Goal: Book appointment/travel/reservation

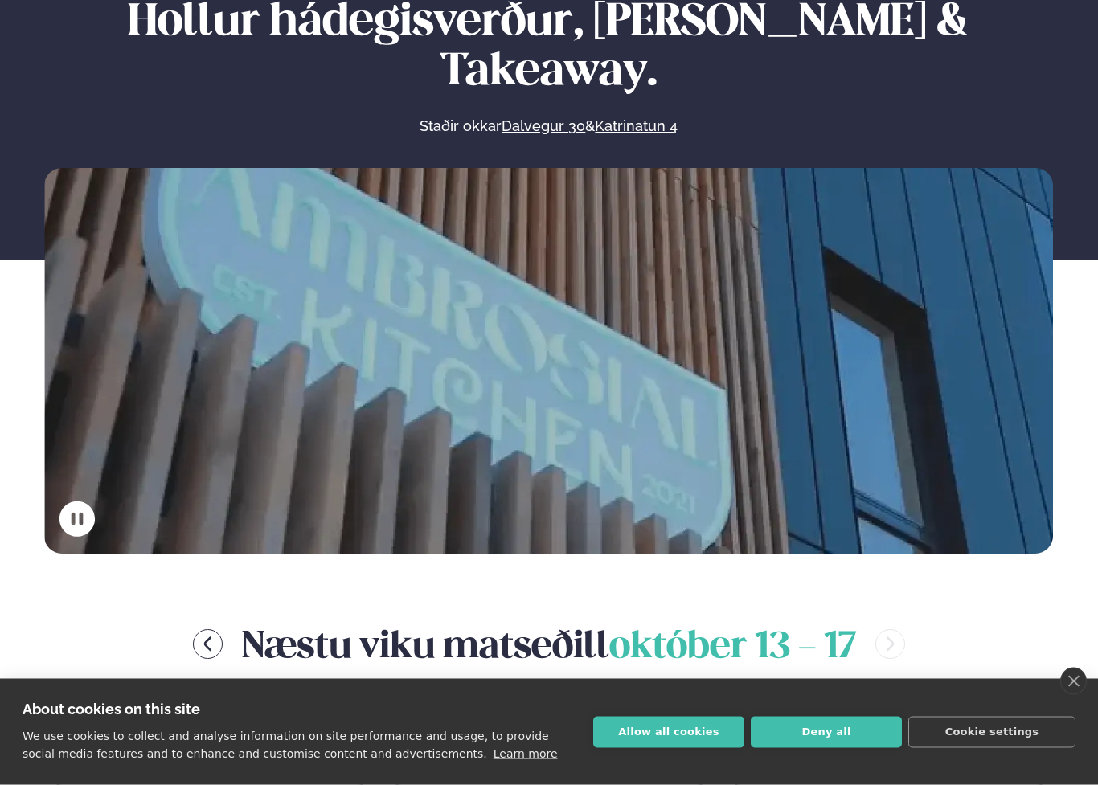
scroll to position [182, 0]
click at [822, 705] on button "Deny all" at bounding box center [825, 732] width 151 height 31
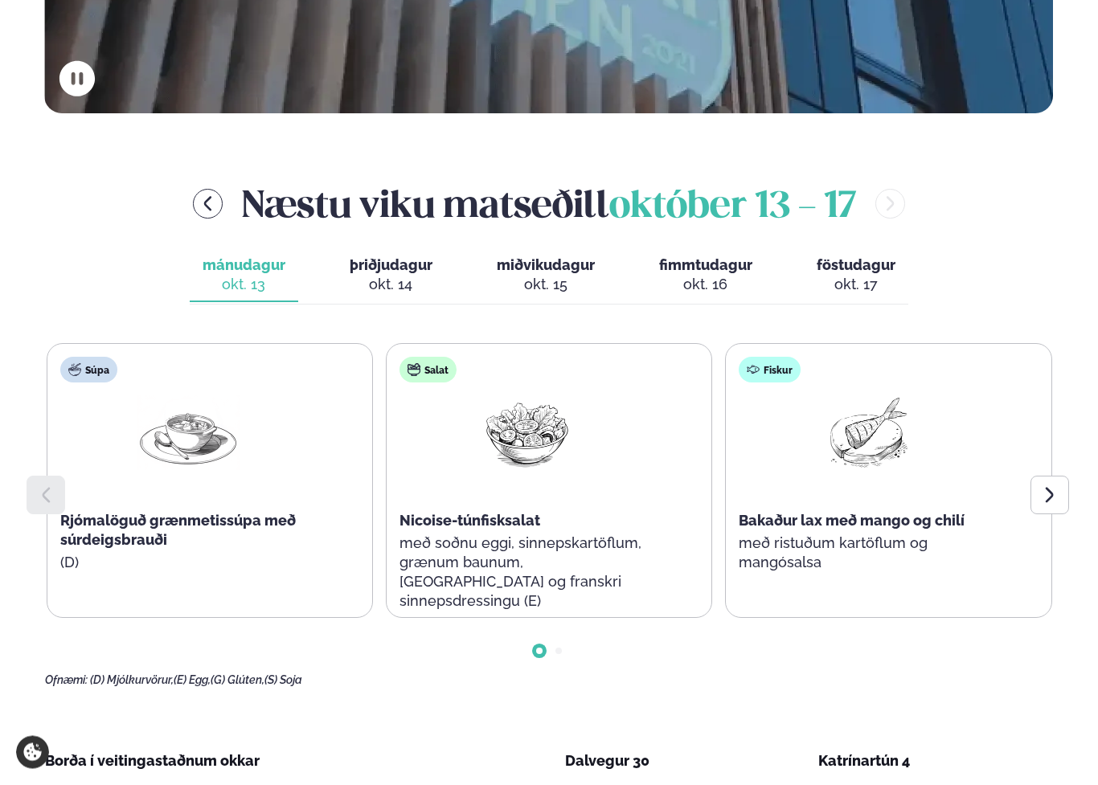
scroll to position [653, 0]
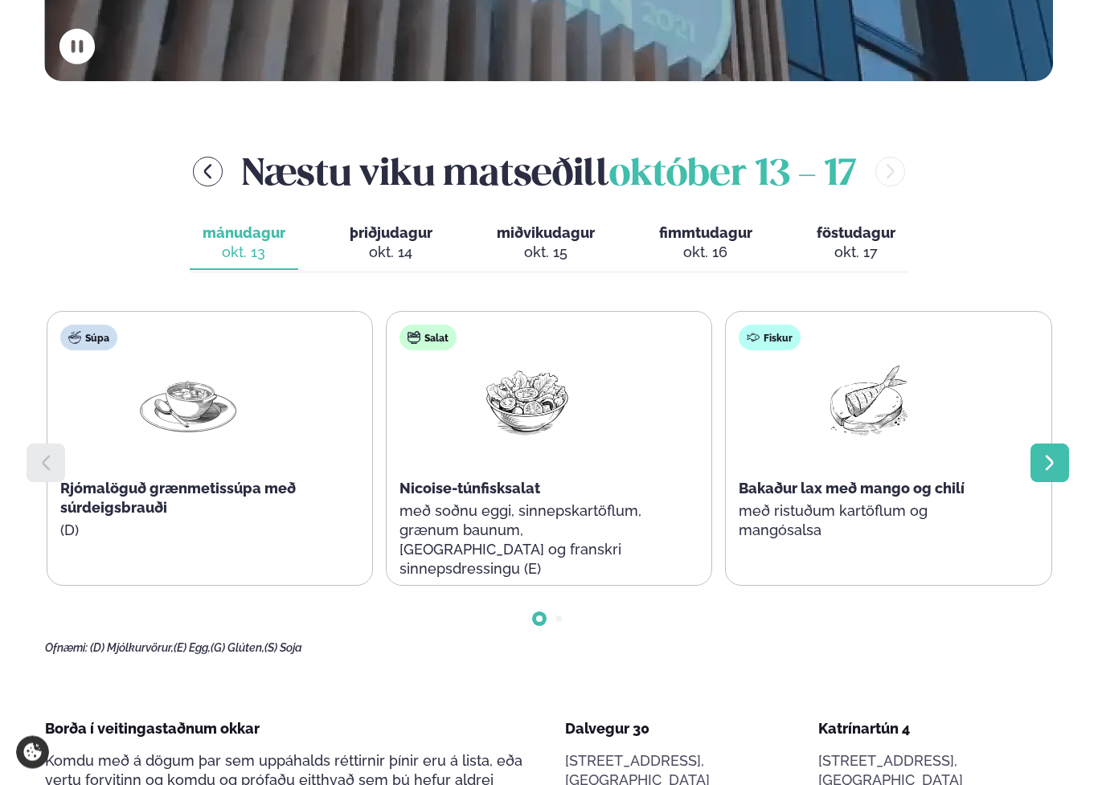
click at [1052, 456] on icon at bounding box center [1049, 463] width 8 height 15
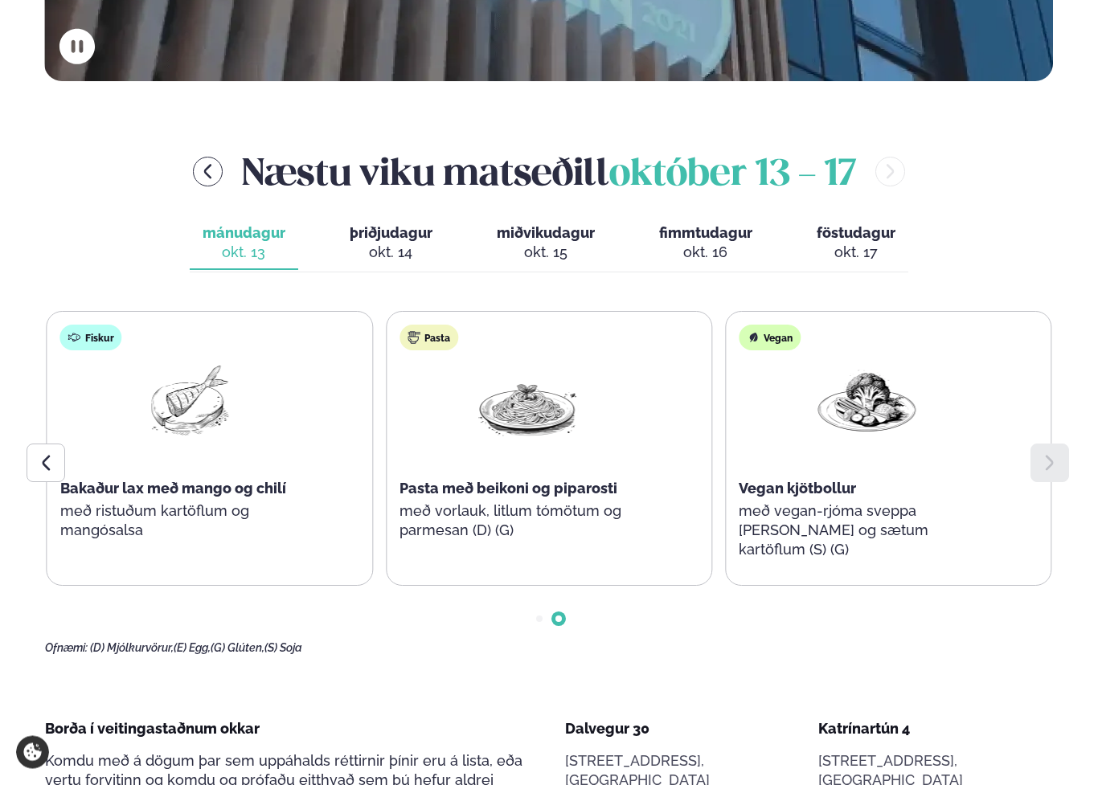
scroll to position [654, 0]
click at [1053, 456] on icon at bounding box center [1049, 463] width 8 height 15
click at [399, 243] on div "okt. 14" at bounding box center [391, 252] width 83 height 19
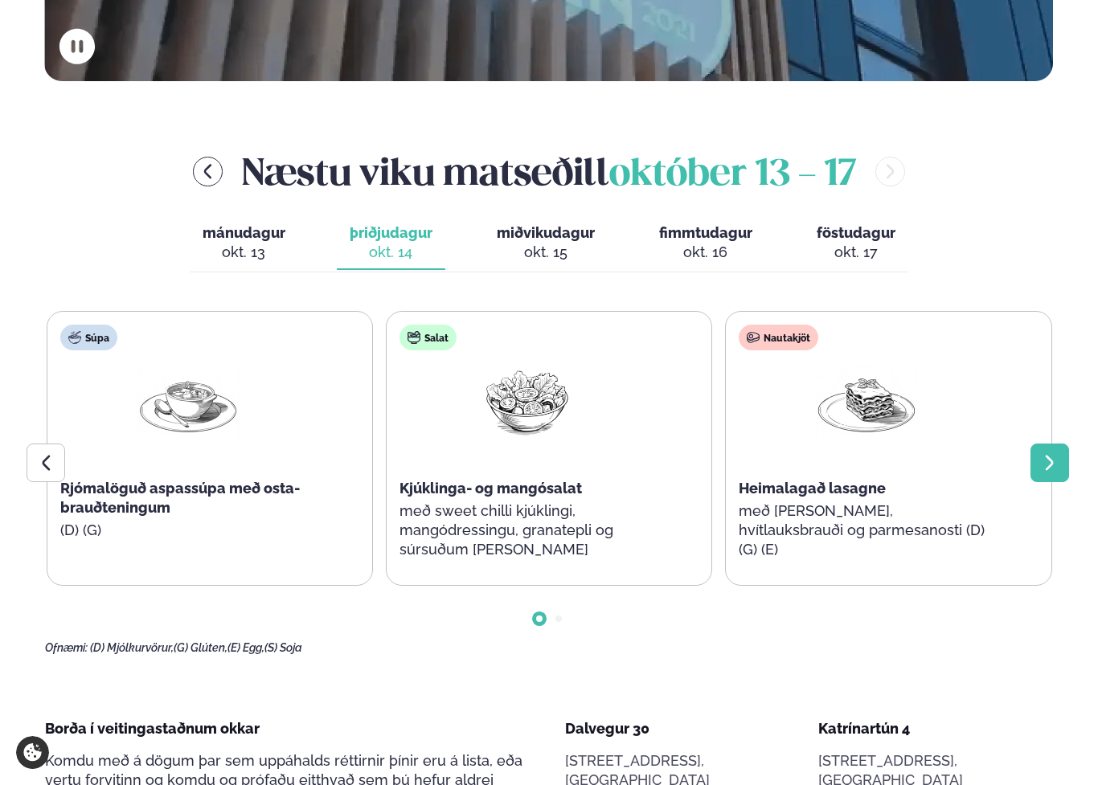
click at [1048, 453] on icon at bounding box center [1049, 462] width 19 height 19
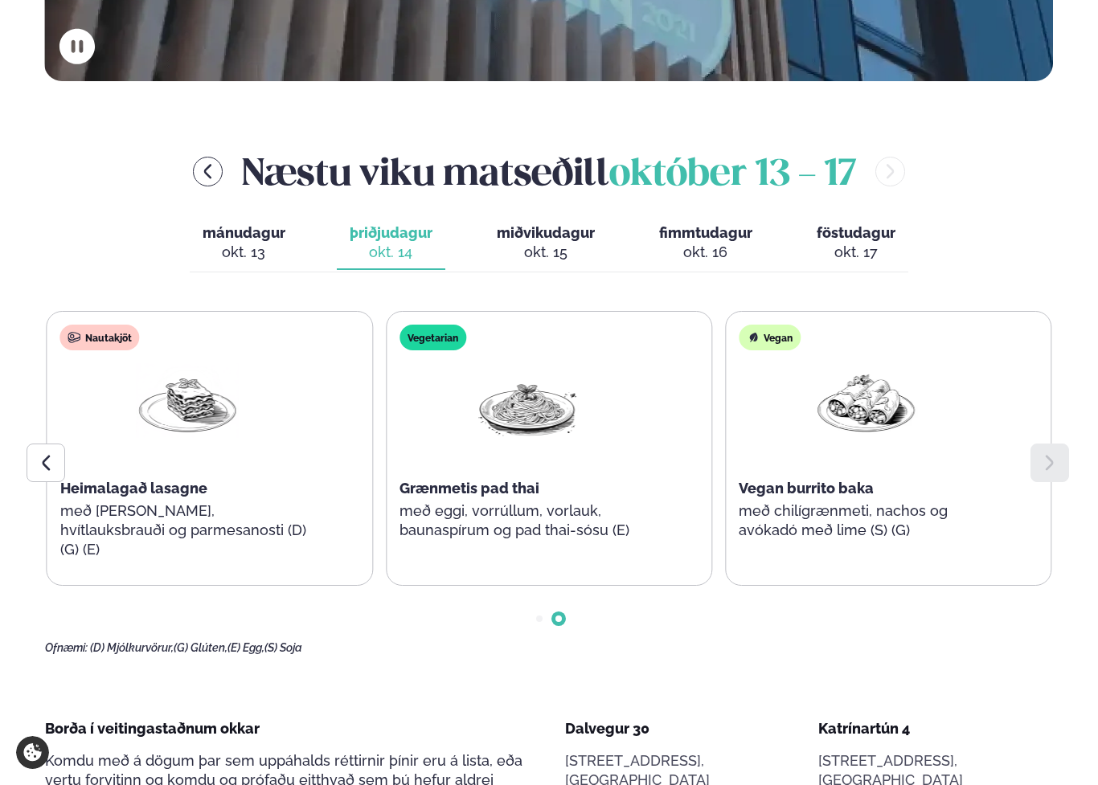
click at [1048, 453] on icon at bounding box center [1049, 462] width 19 height 19
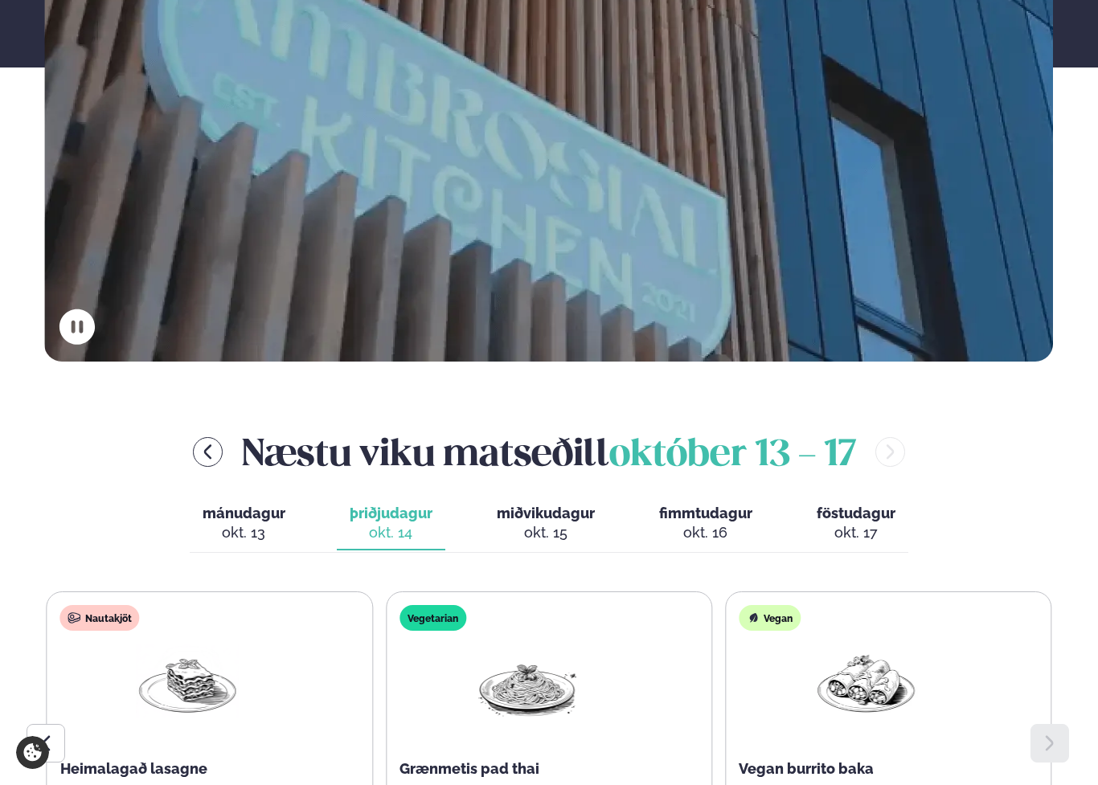
scroll to position [382, 0]
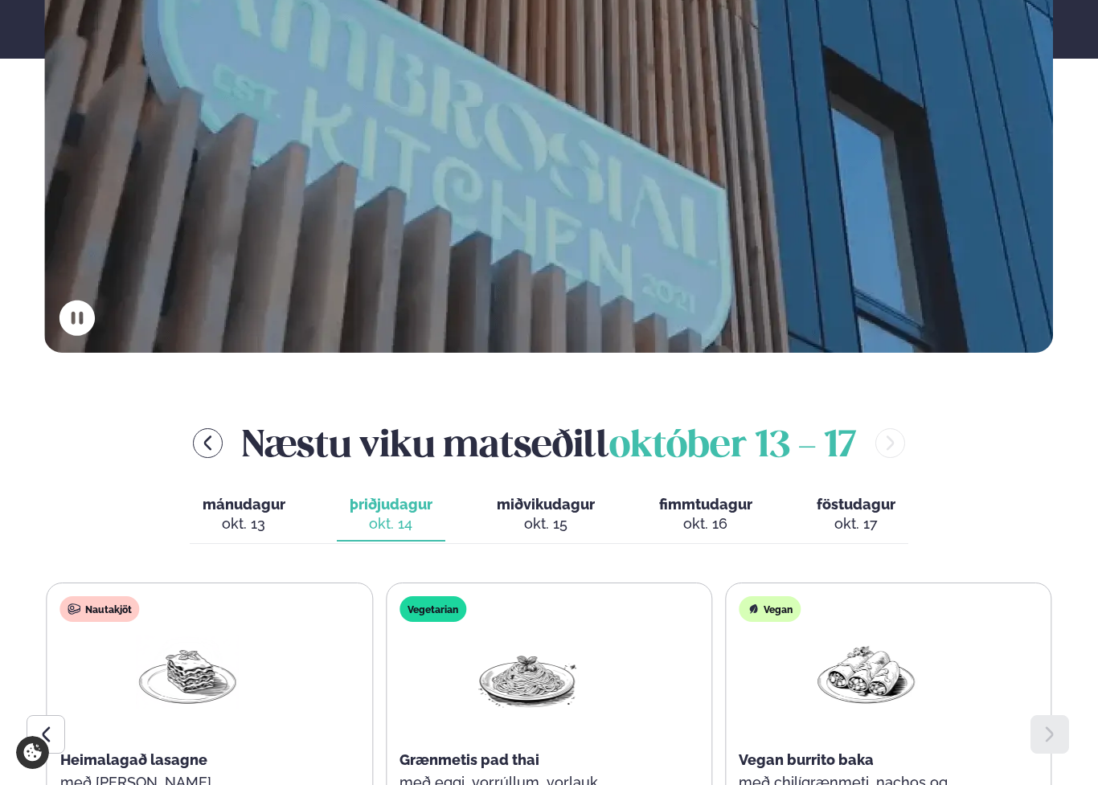
click at [562, 514] on div "okt. 15" at bounding box center [546, 523] width 98 height 19
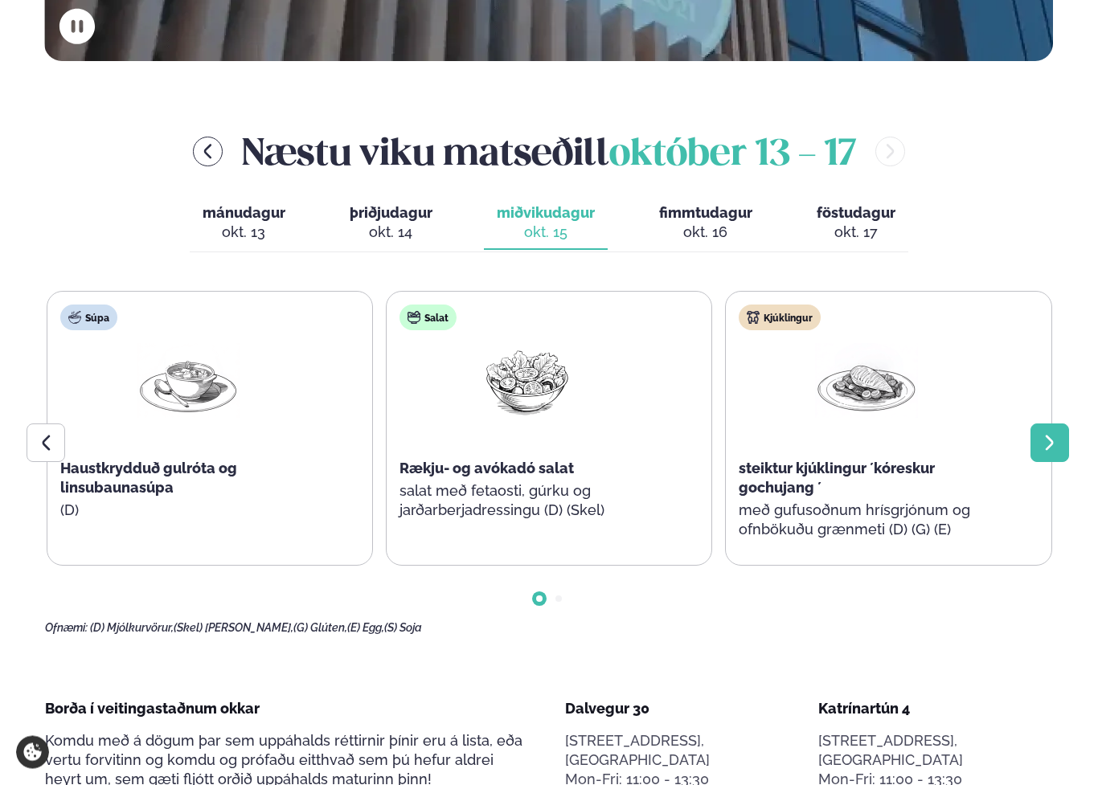
scroll to position [674, 0]
click at [1041, 433] on icon at bounding box center [1049, 442] width 19 height 19
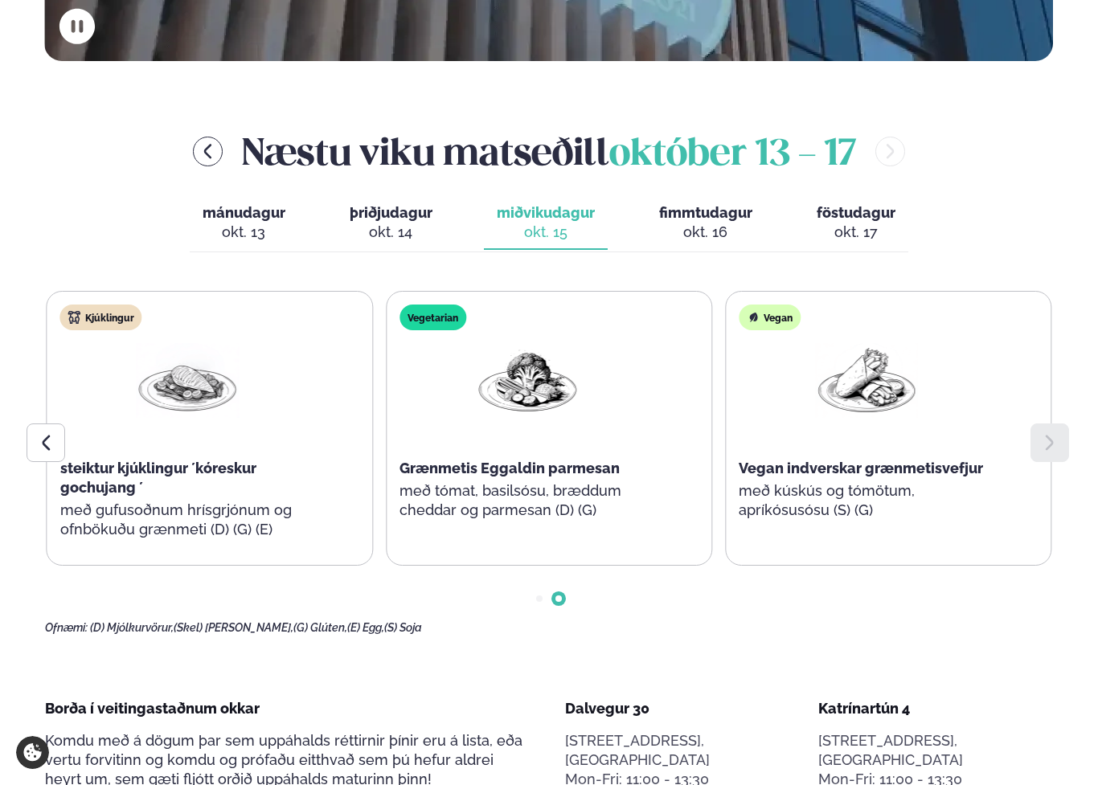
click at [1041, 433] on icon at bounding box center [1049, 442] width 19 height 19
click at [714, 223] on div "okt. 16" at bounding box center [705, 232] width 93 height 19
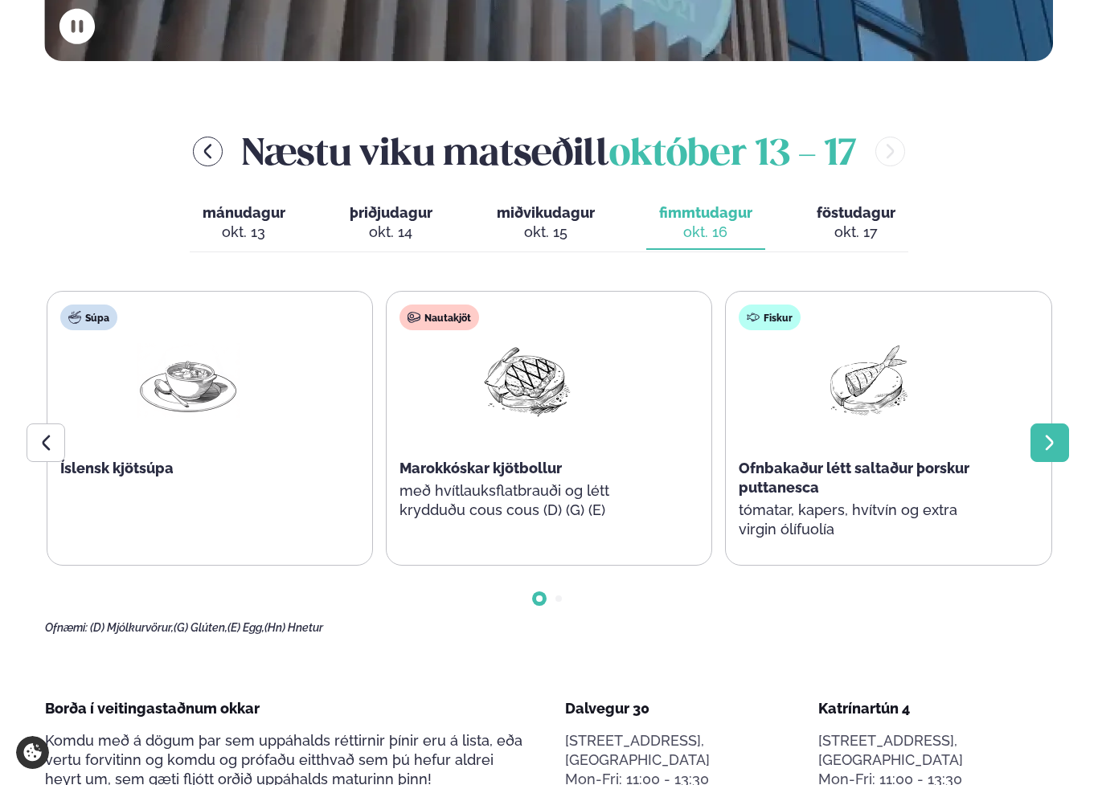
click at [1053, 435] on icon at bounding box center [1049, 442] width 8 height 15
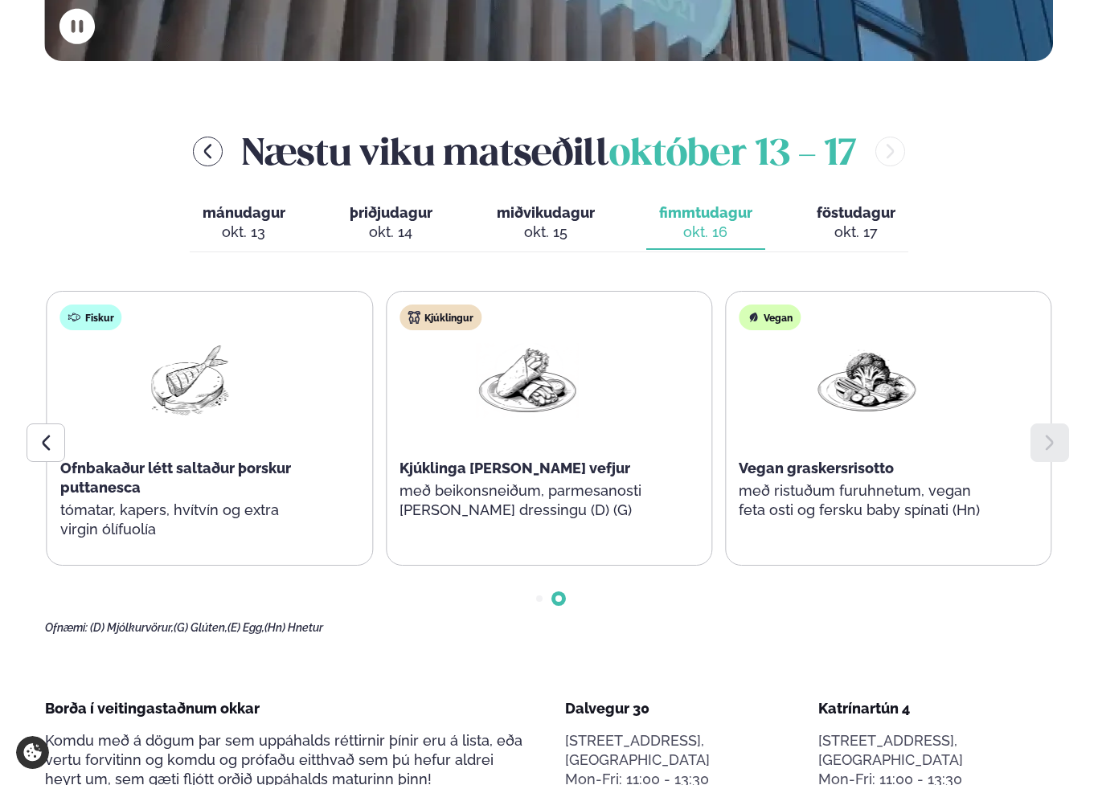
click at [1053, 435] on icon at bounding box center [1049, 442] width 8 height 15
click at [861, 223] on div "okt. 17" at bounding box center [855, 232] width 79 height 19
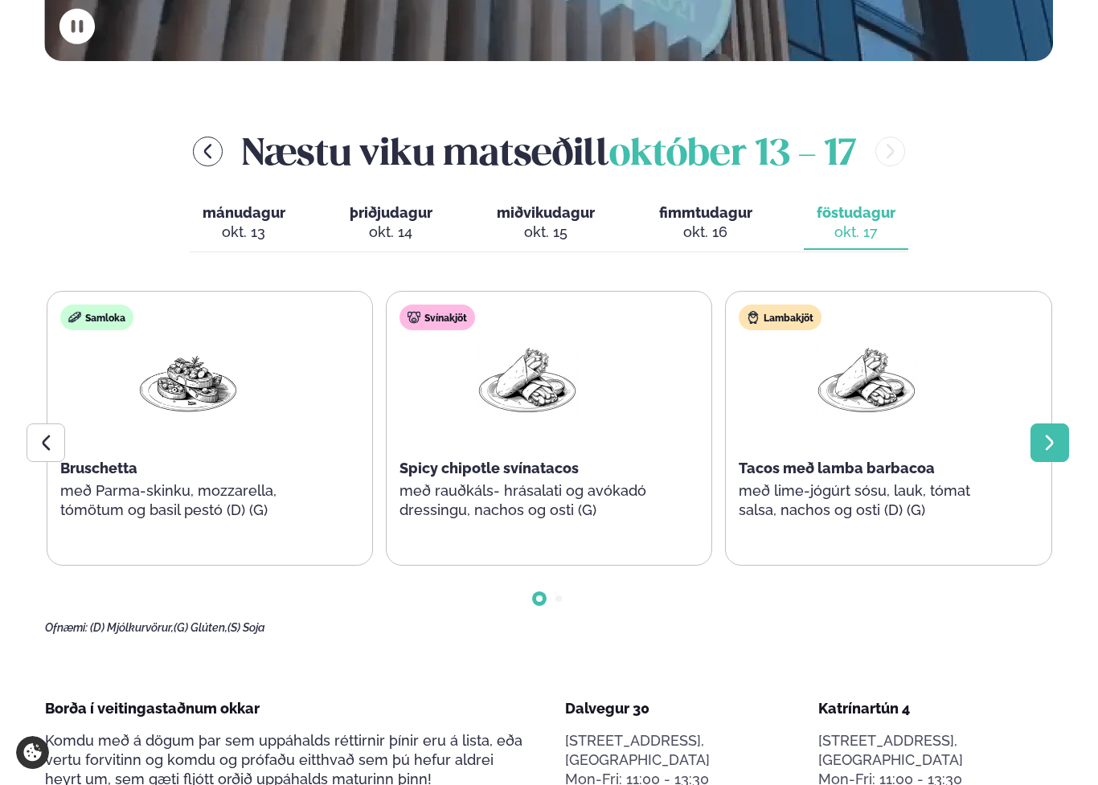
click at [1046, 433] on icon at bounding box center [1049, 442] width 19 height 19
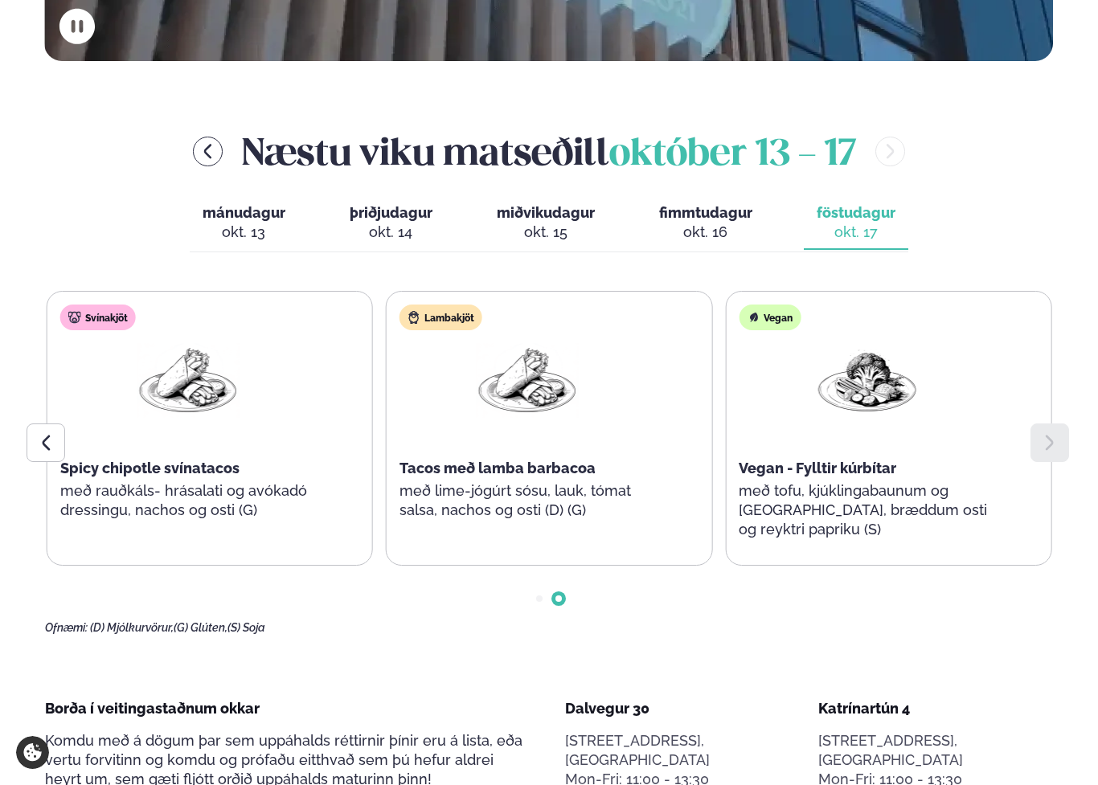
click at [1046, 433] on icon at bounding box center [1049, 442] width 19 height 19
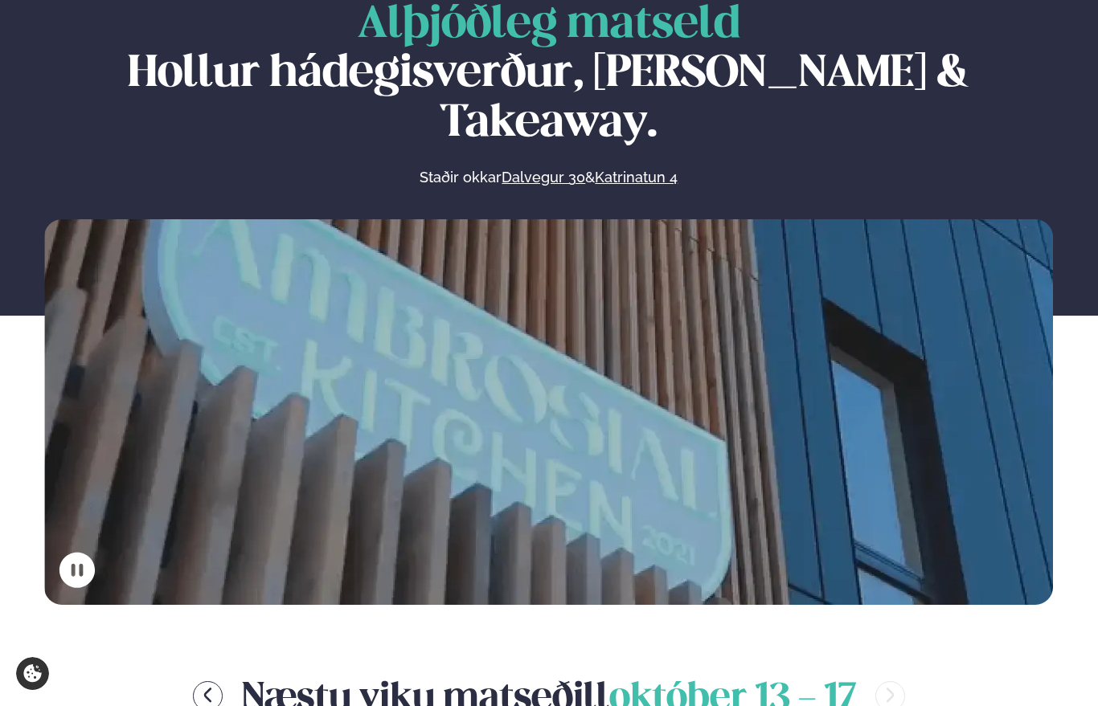
scroll to position [0, 0]
